Goal: Transaction & Acquisition: Purchase product/service

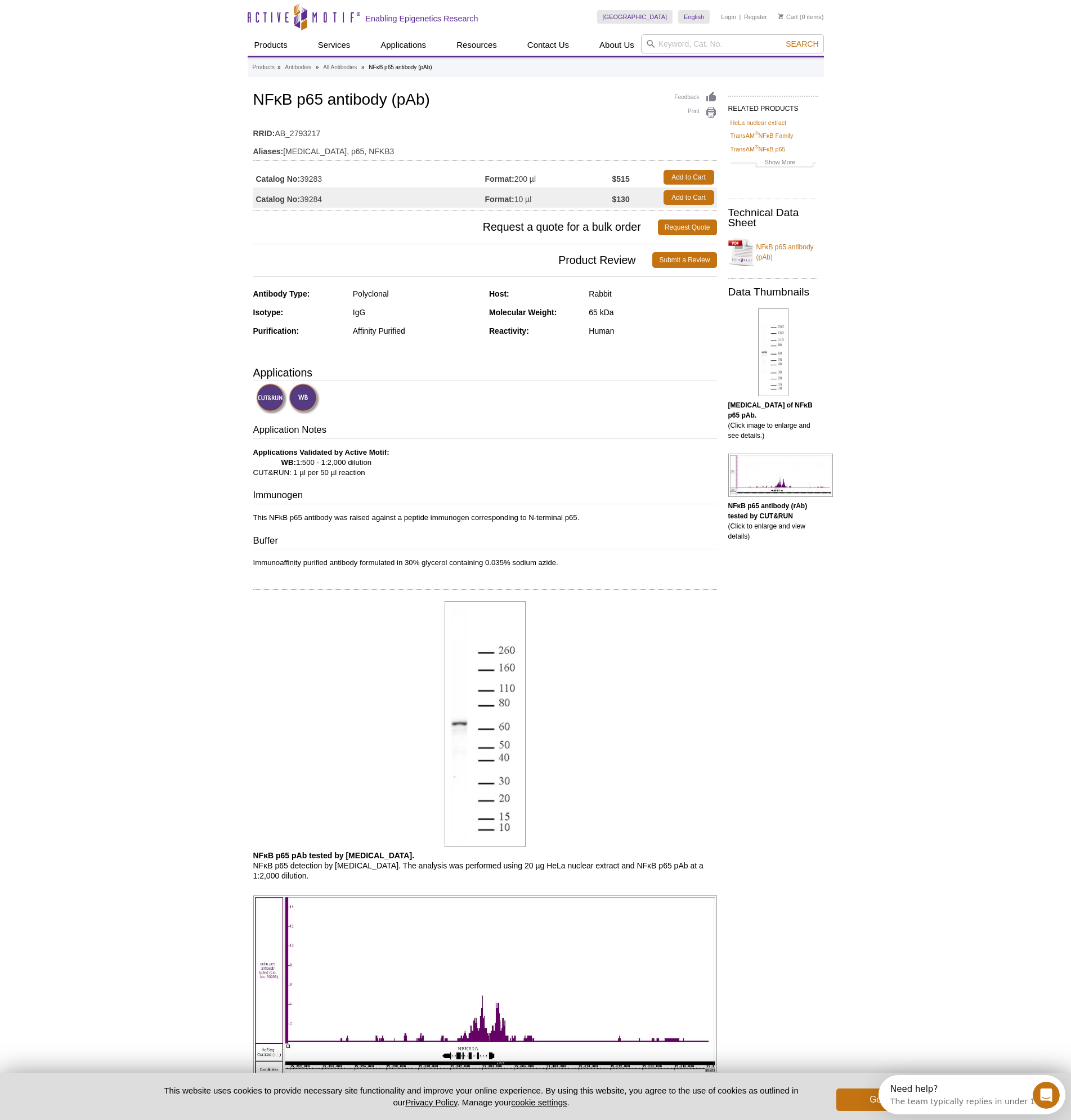
click at [311, 200] on td "Catalog No: 39284" at bounding box center [369, 198] width 232 height 20
copy td "39284"
click at [342, 96] on h1 "NFκB p65 antibody (pAb)" at bounding box center [484, 101] width 463 height 19
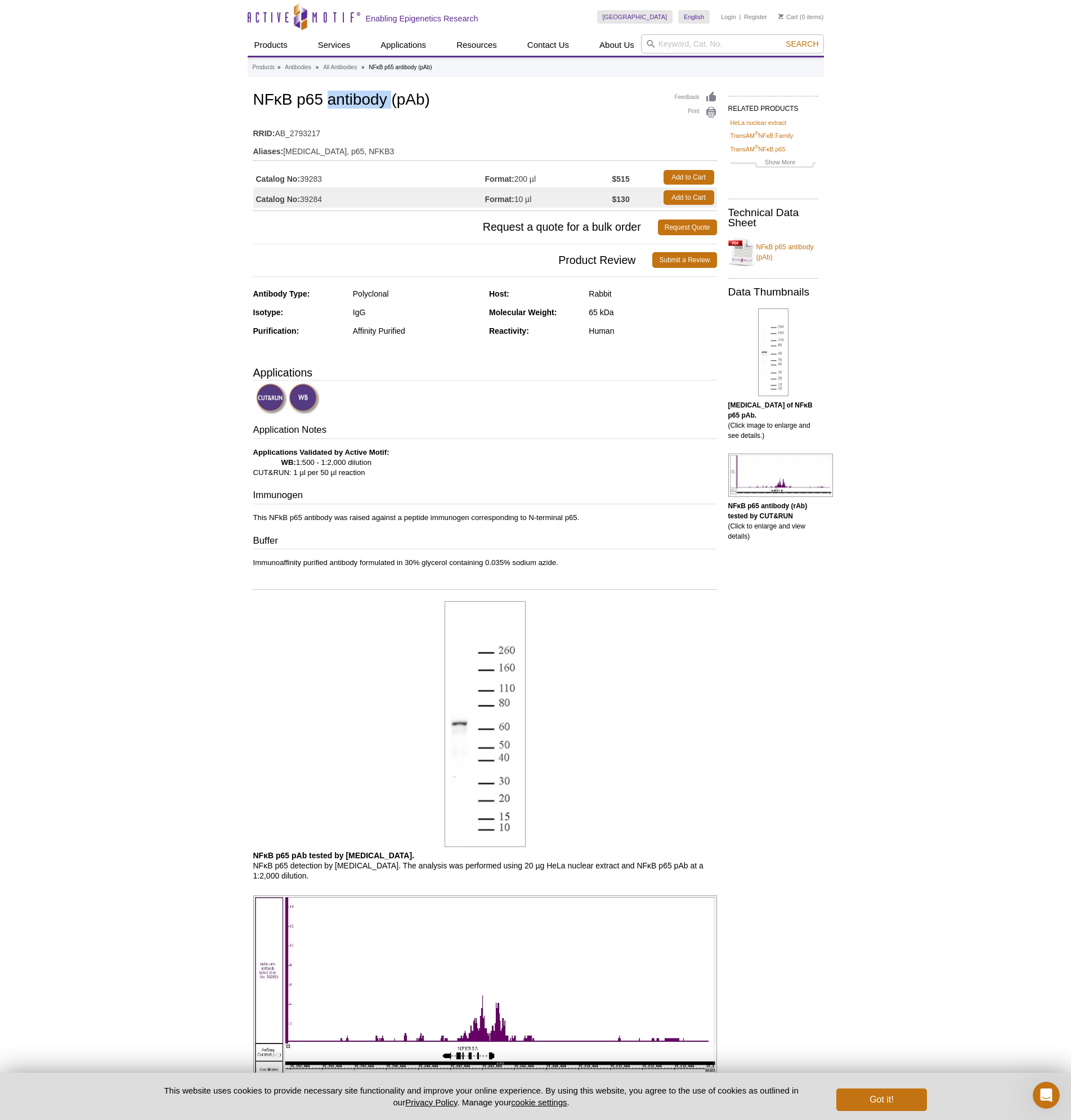
click at [342, 96] on h1 "NFκB p65 antibody (pAb)" at bounding box center [484, 101] width 463 height 19
copy h1 "NFκB p65 antibody (pAb)"
click at [766, 246] on link "NFκB p65 antibody (pAb)" at bounding box center [773, 252] width 90 height 34
drag, startPoint x: 56, startPoint y: 265, endPoint x: 66, endPoint y: 265, distance: 10.0
click at [56, 265] on div "Active Motif Logo Enabling Epigenetics Research 0 Search Skip to content Active…" at bounding box center [536, 806] width 1071 height 1614
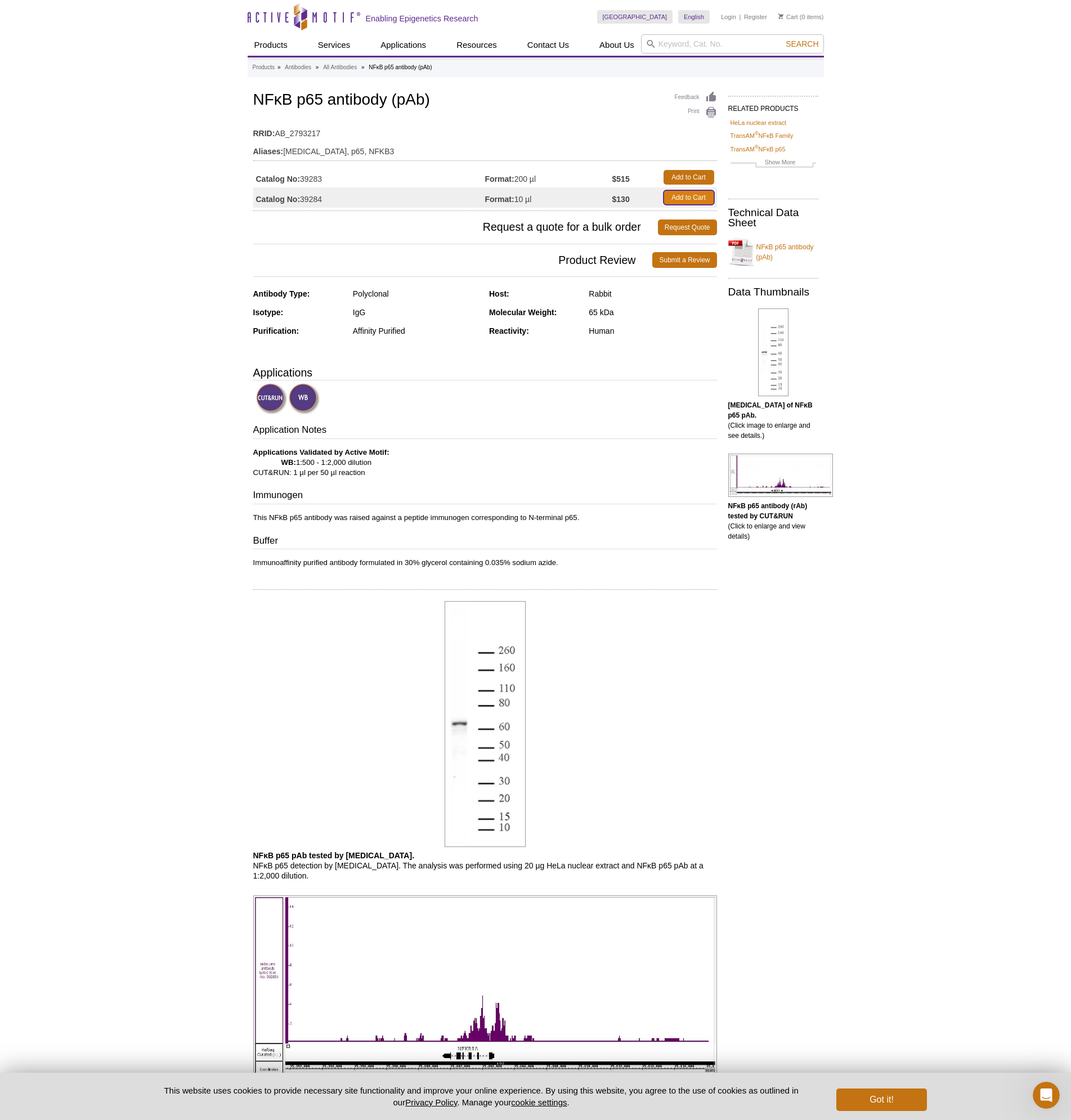
click at [693, 200] on link "Add to Cart" at bounding box center [689, 197] width 50 height 14
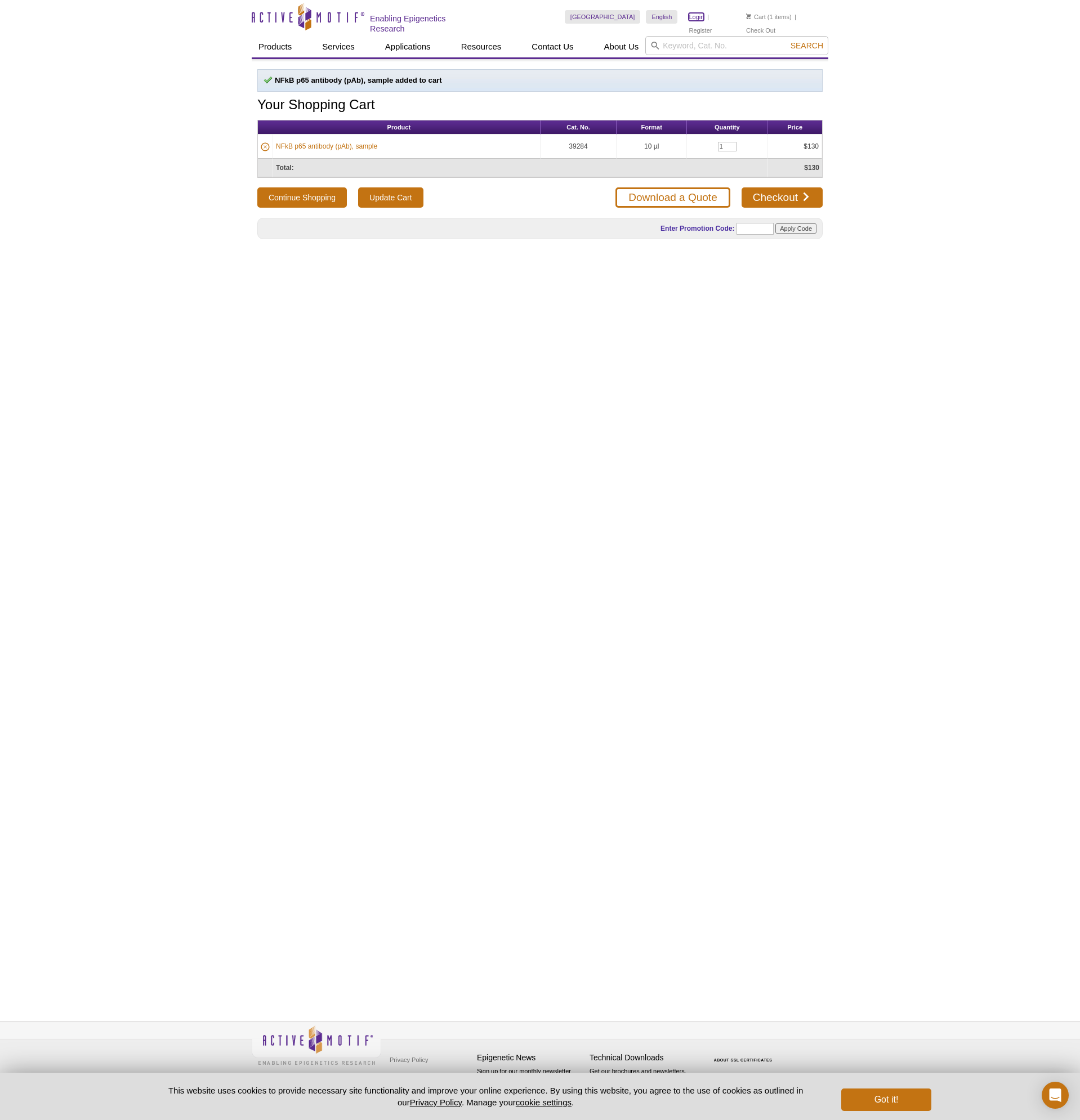
click at [697, 18] on link "Login" at bounding box center [696, 16] width 15 height 8
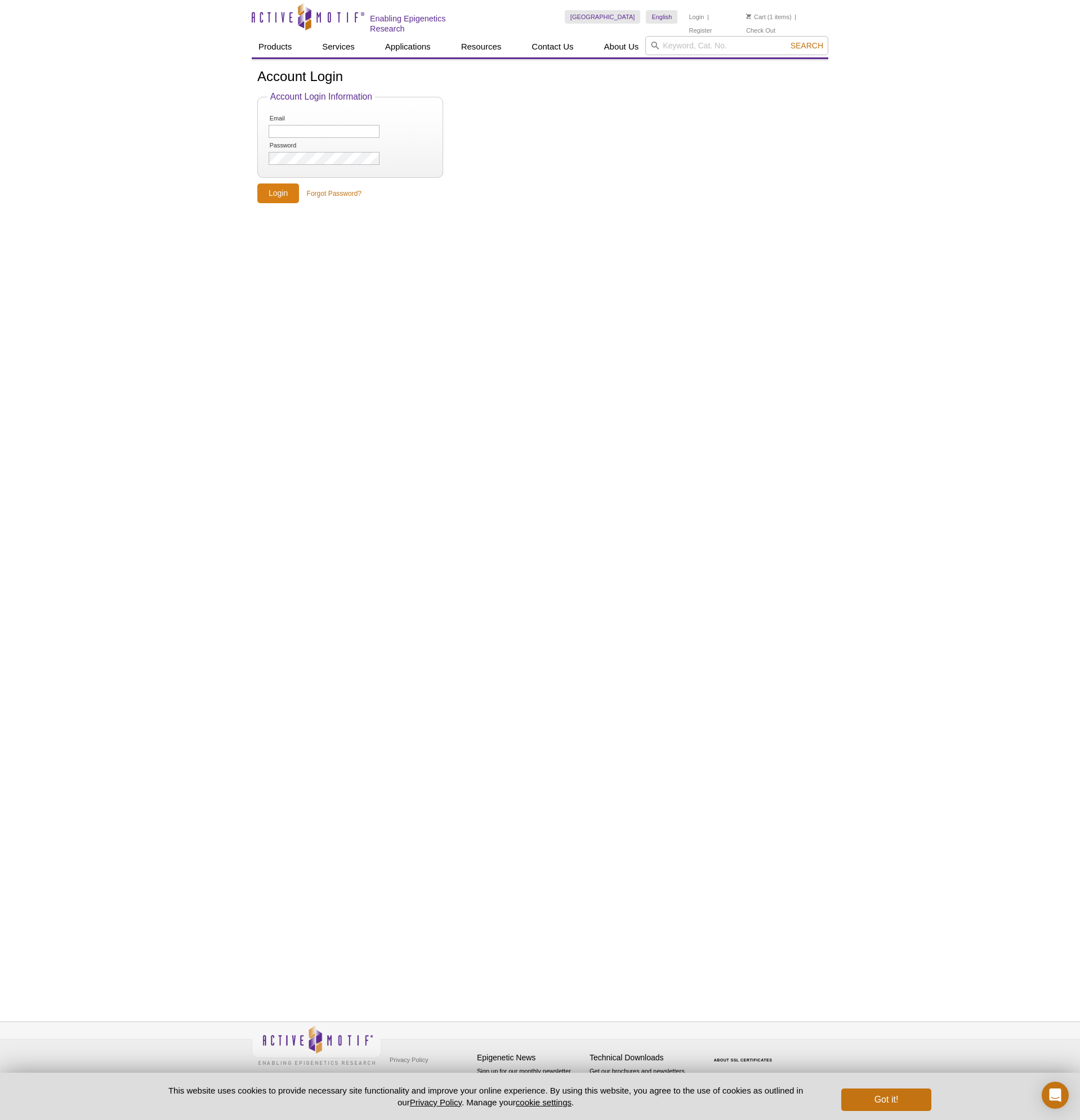
type input "info@pacificservicesintl.com"
click at [284, 189] on input "Login" at bounding box center [278, 193] width 42 height 19
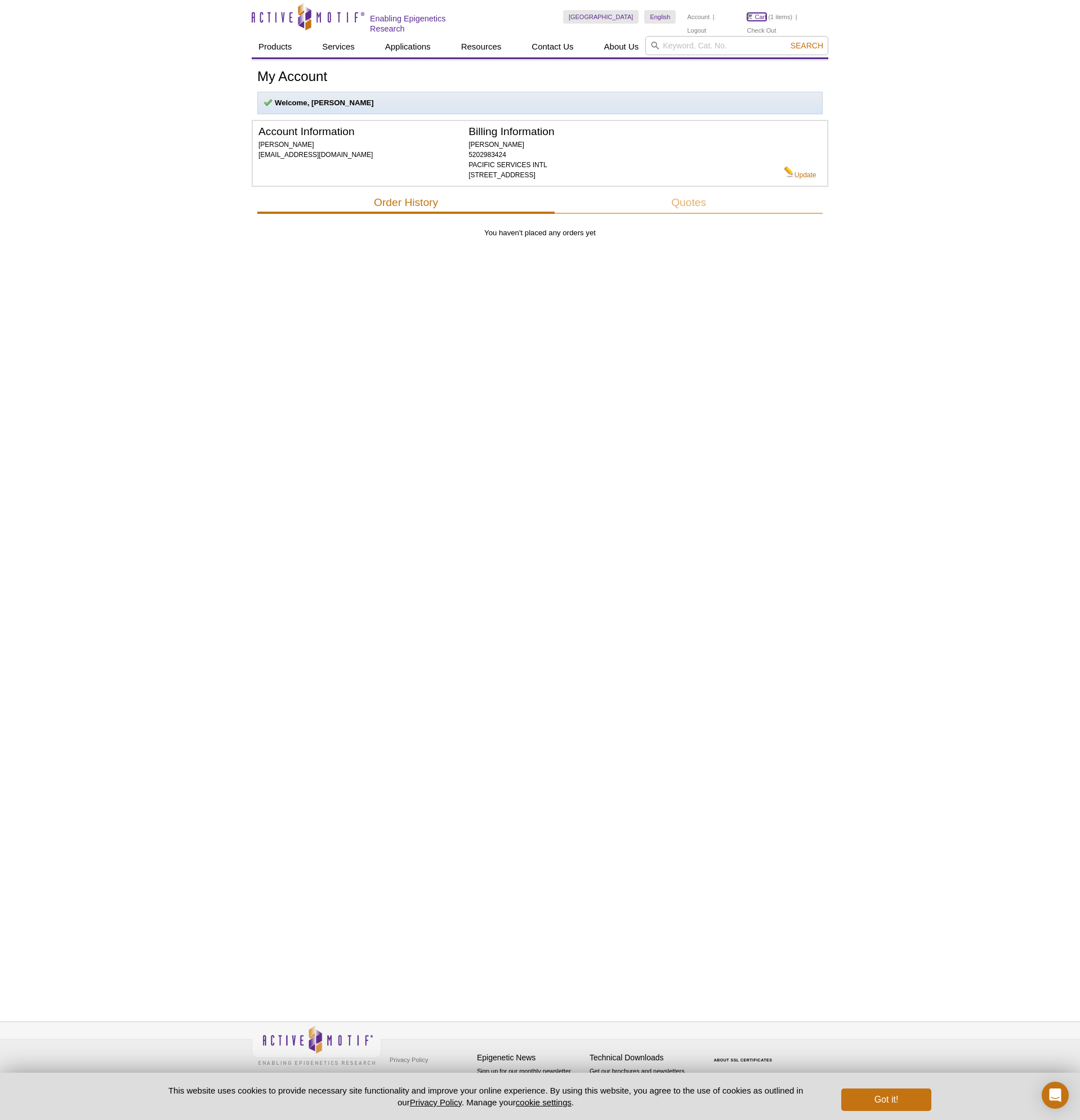
click at [751, 18] on link "Cart" at bounding box center [756, 16] width 19 height 8
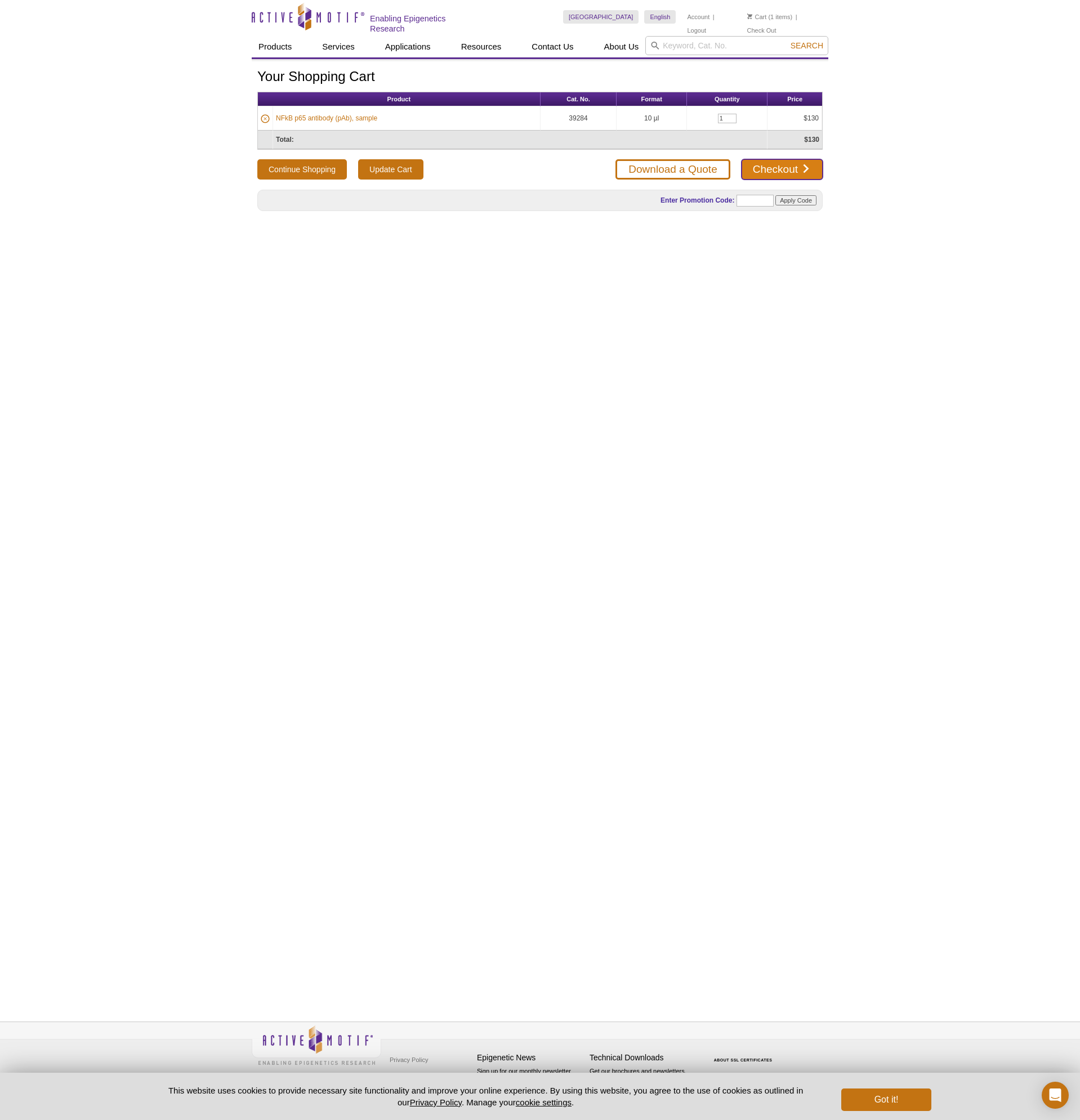
click at [773, 170] on link "Checkout" at bounding box center [781, 169] width 81 height 20
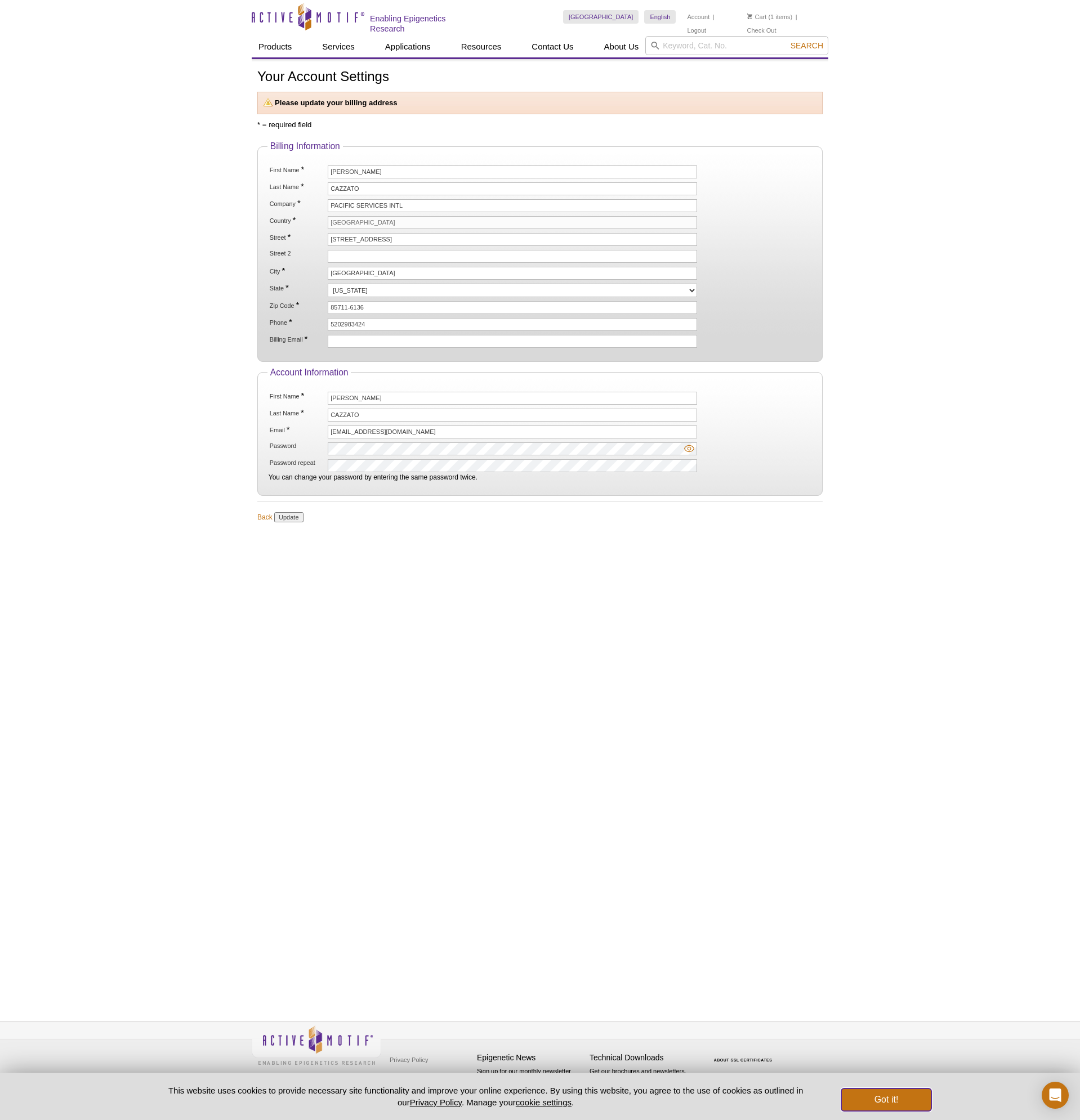
click at [876, 1102] on button "Got it!" at bounding box center [885, 1099] width 90 height 23
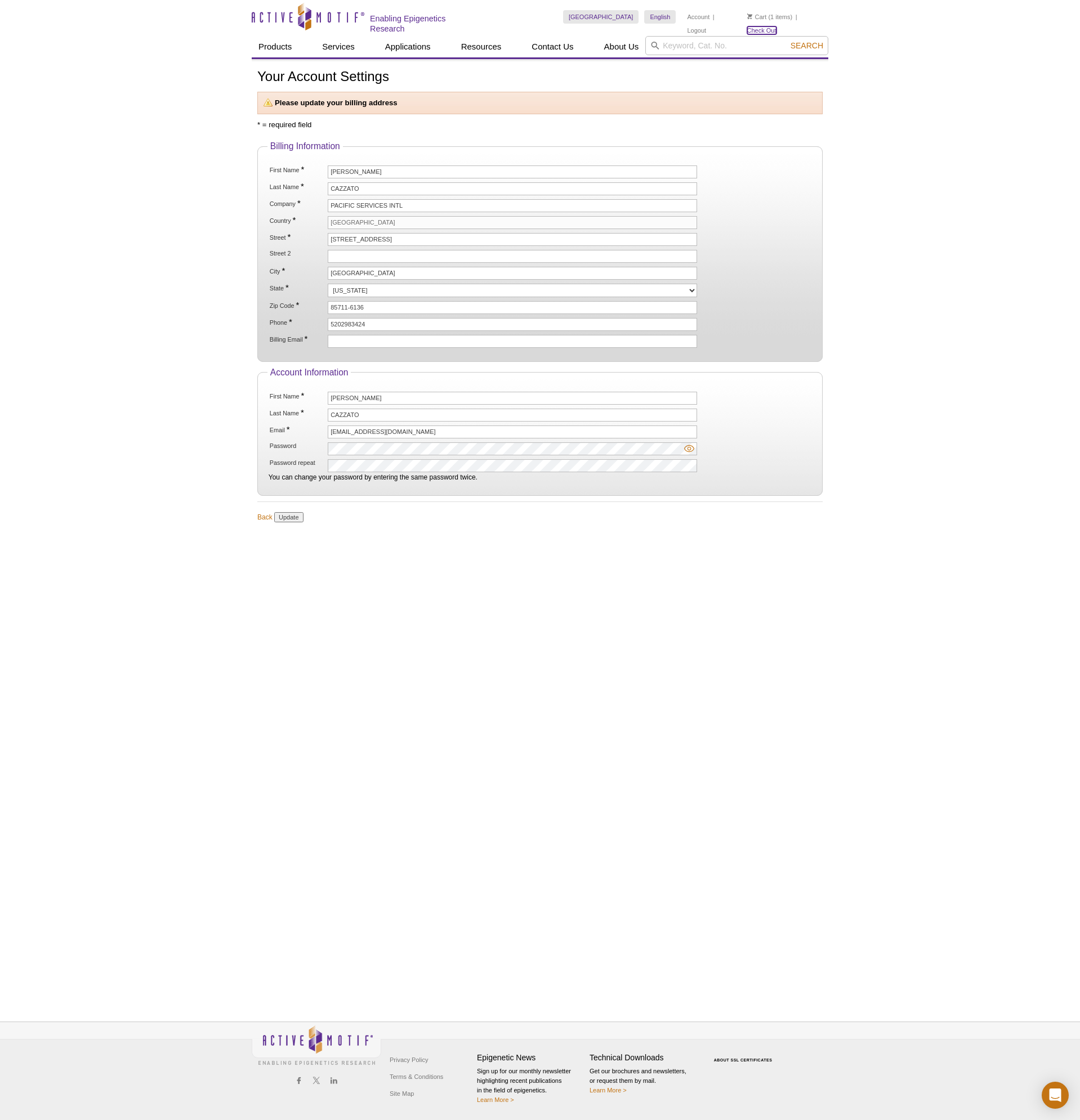
click at [776, 27] on link "Check Out" at bounding box center [761, 30] width 29 height 8
click at [293, 512] on input "Update" at bounding box center [288, 517] width 29 height 10
click at [290, 517] on input "Update" at bounding box center [288, 517] width 29 height 10
click at [420, 236] on input "[STREET_ADDRESS]" at bounding box center [512, 239] width 369 height 13
type input "[STREET_ADDRESS]"
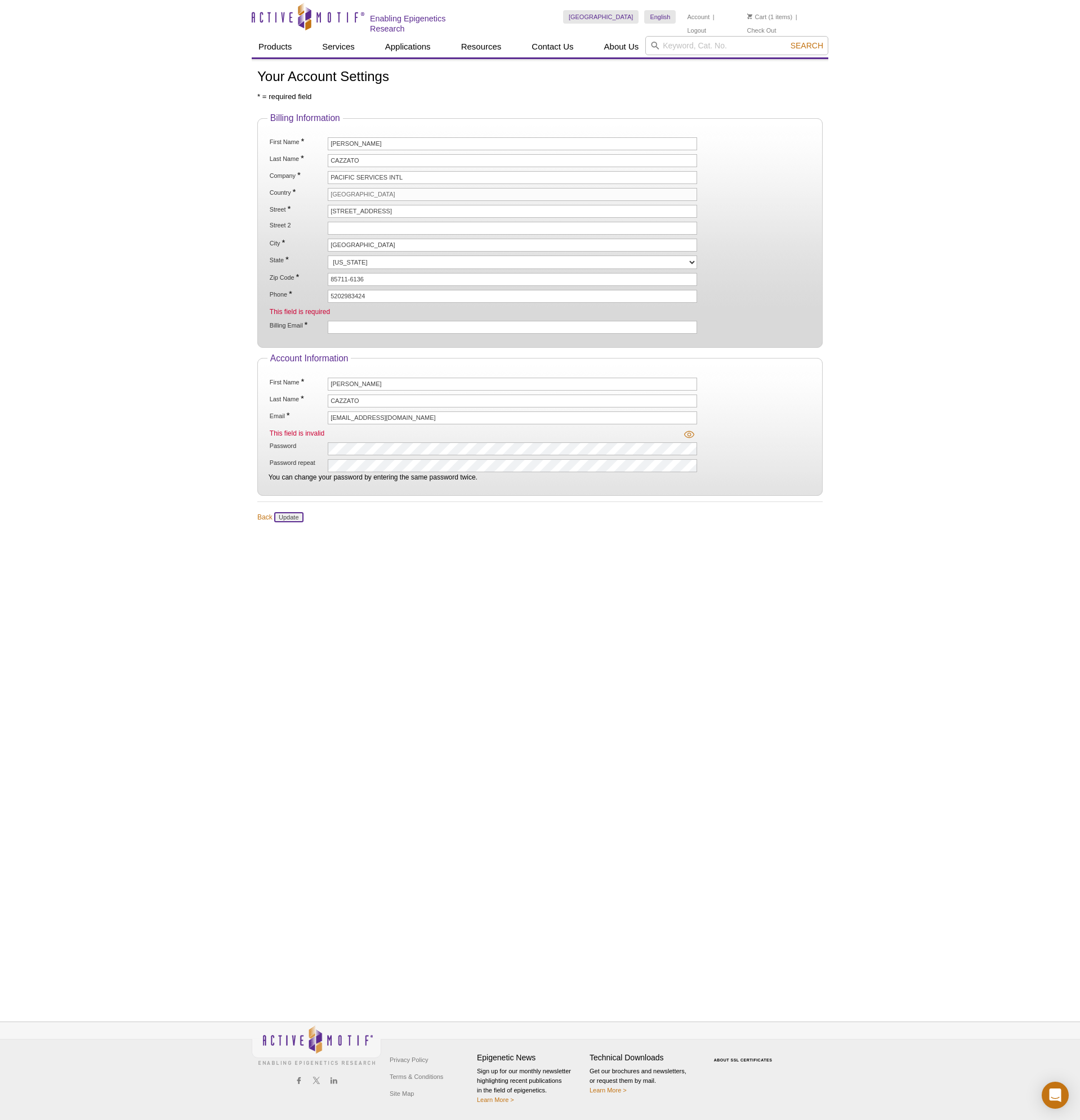
click at [290, 512] on input "Update" at bounding box center [288, 517] width 29 height 10
click at [776, 27] on link "Check Out" at bounding box center [761, 30] width 29 height 8
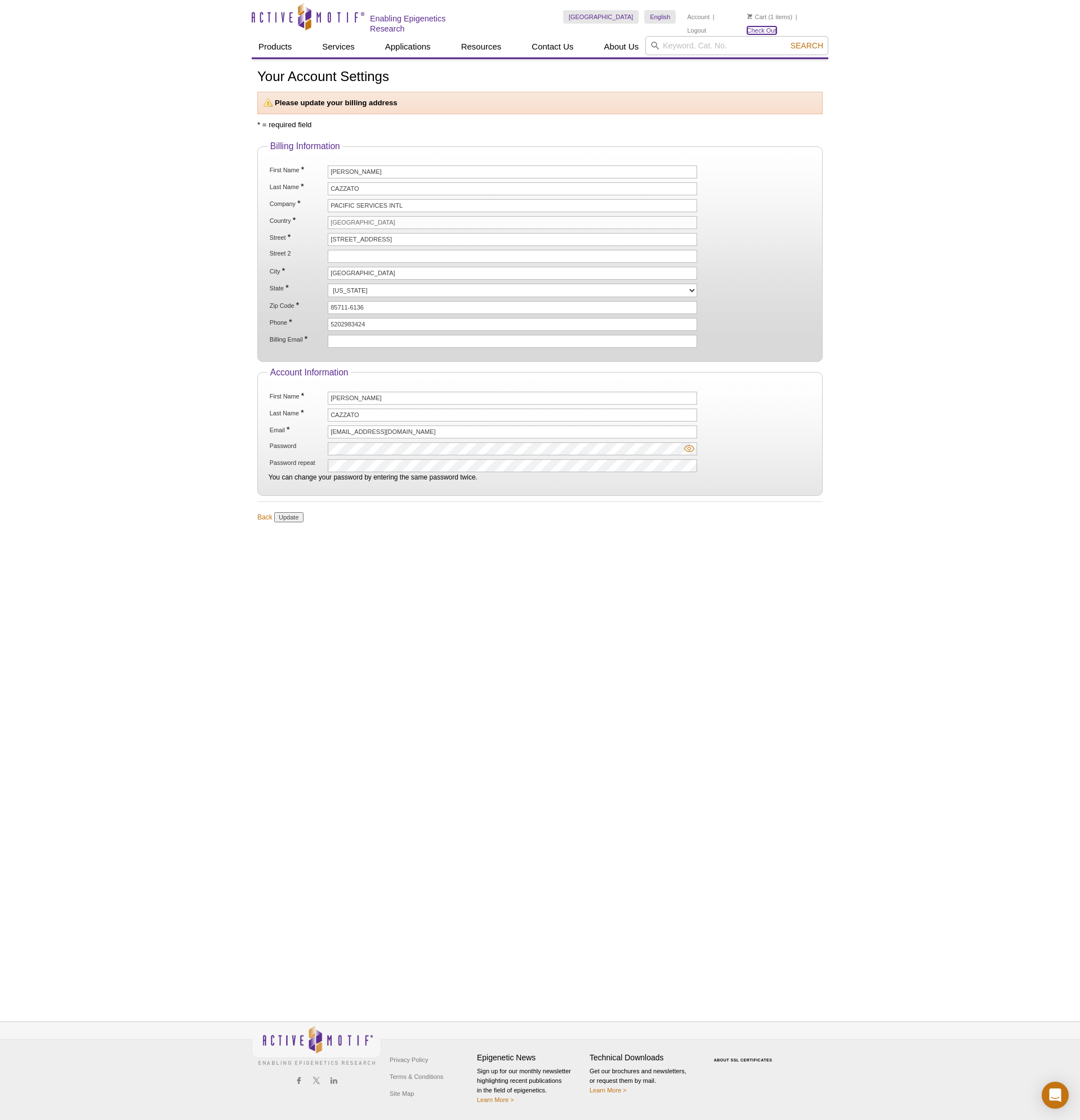
click at [776, 27] on link "Check Out" at bounding box center [761, 30] width 29 height 8
